Goal: Transaction & Acquisition: Purchase product/service

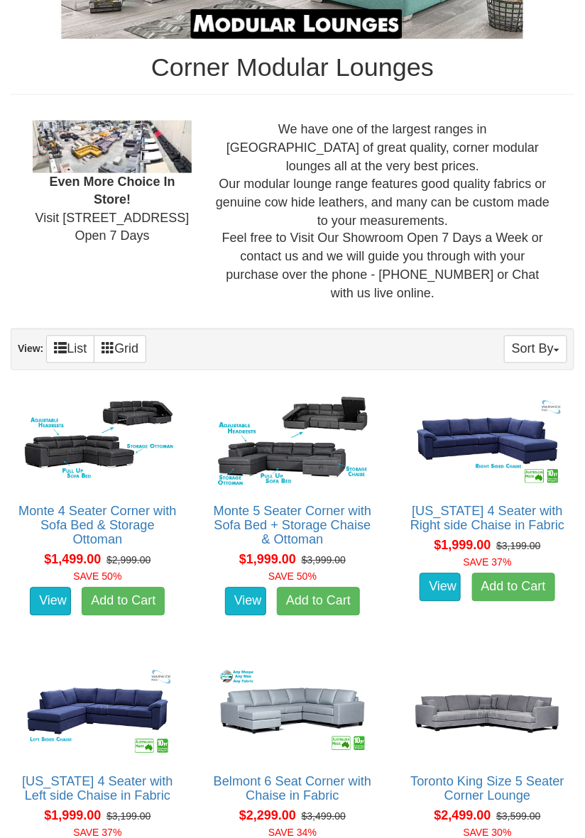
scroll to position [392, 0]
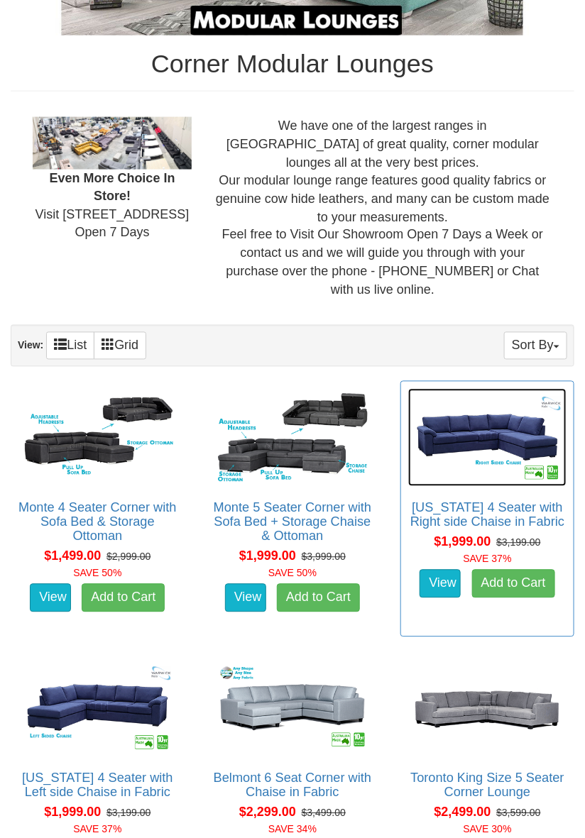
click at [474, 444] on img at bounding box center [487, 438] width 158 height 98
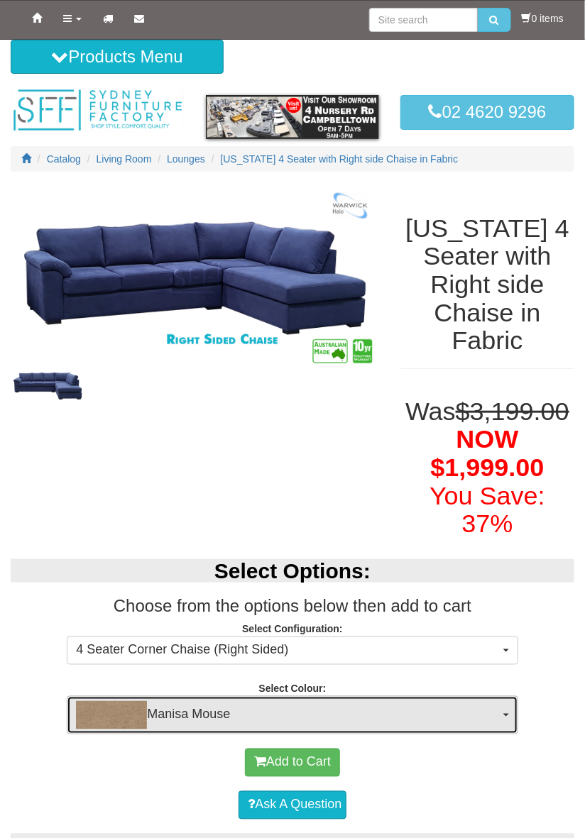
click at [506, 696] on button "Manisa Mouse" at bounding box center [292, 715] width 450 height 38
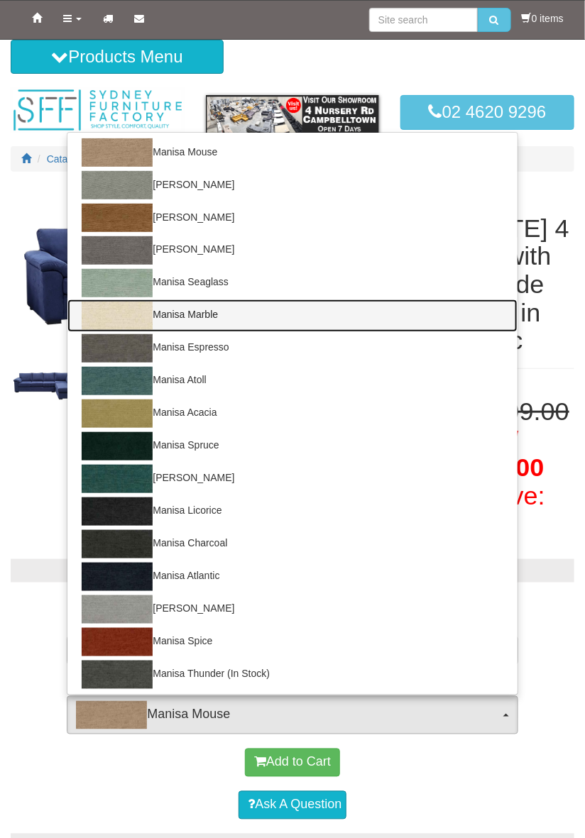
click at [127, 301] on img at bounding box center [117, 315] width 71 height 28
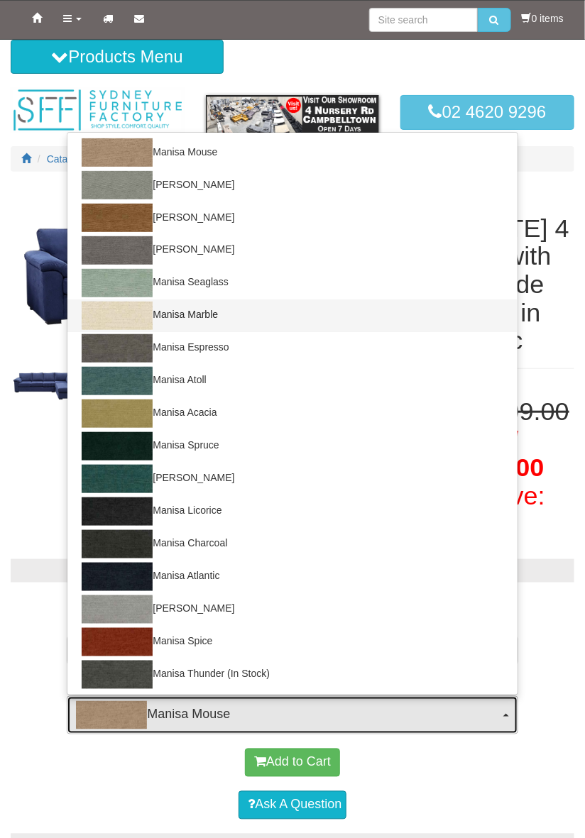
select select "1527"
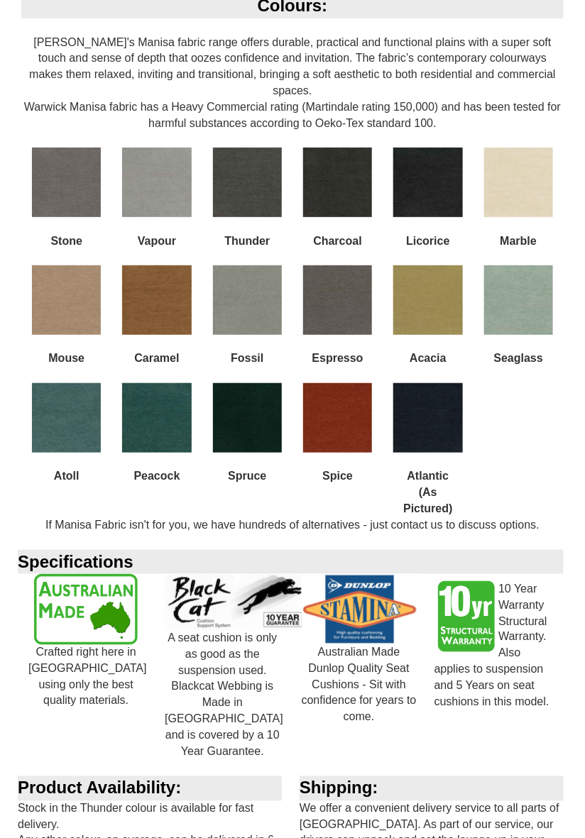
scroll to position [1246, 0]
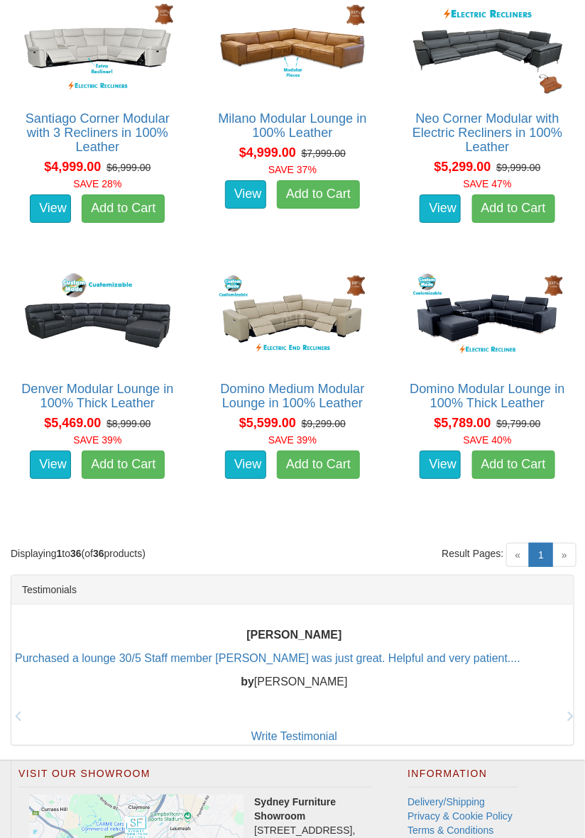
scroll to position [3492, 0]
